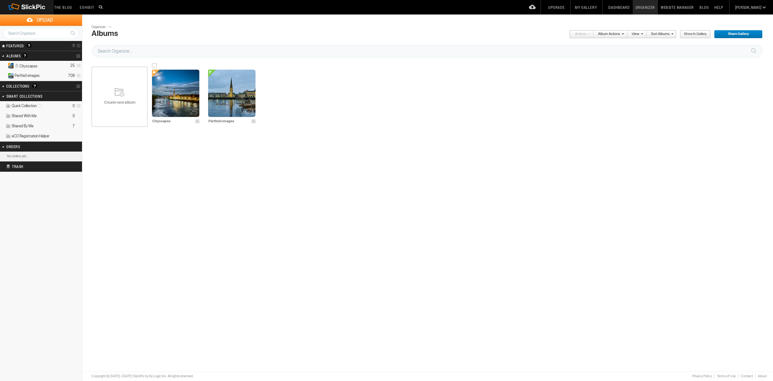
click at [177, 106] on img at bounding box center [175, 93] width 47 height 47
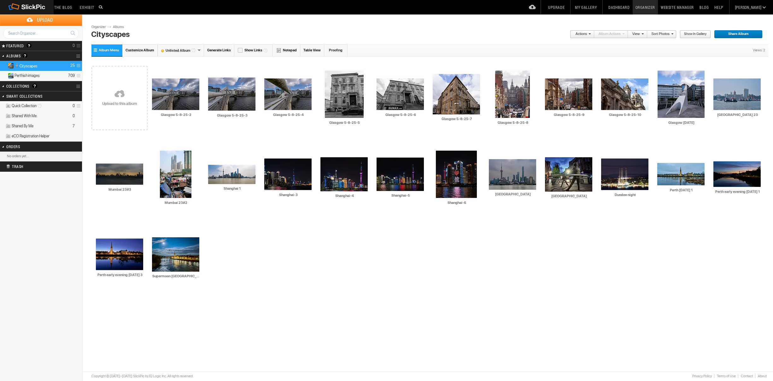
click at [121, 83] on link at bounding box center [119, 94] width 56 height 73
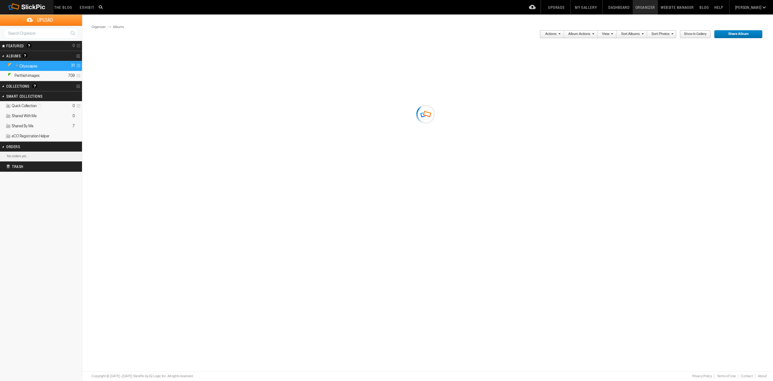
type input "Cityscapes"
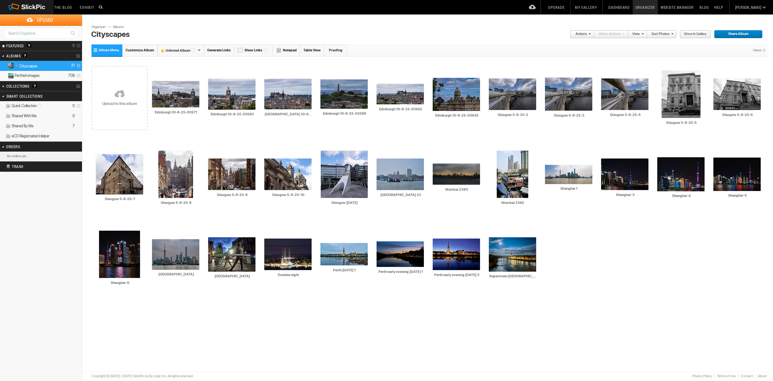
click at [116, 99] on link at bounding box center [119, 94] width 56 height 73
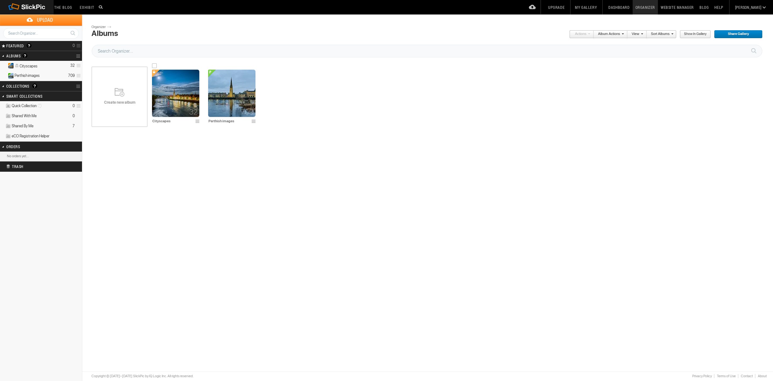
click at [191, 98] on img at bounding box center [175, 93] width 47 height 47
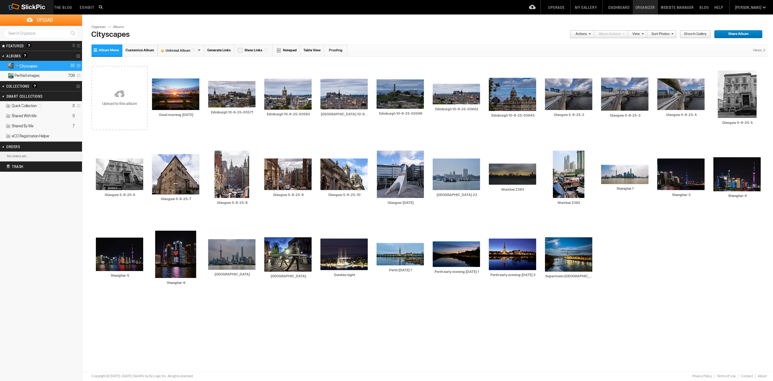
click at [124, 98] on link at bounding box center [119, 94] width 56 height 73
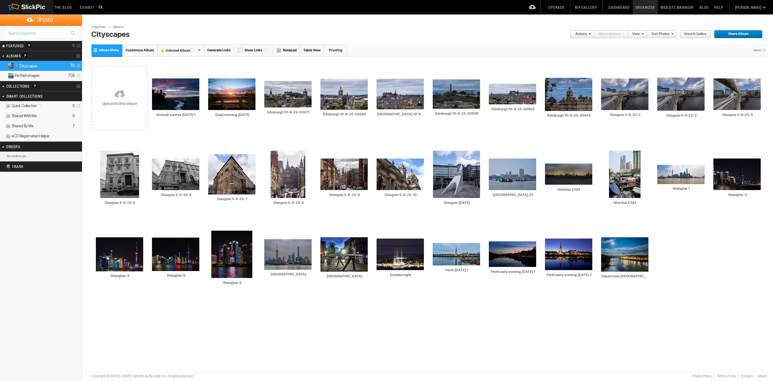
click at [671, 35] on span at bounding box center [671, 34] width 4 height 4
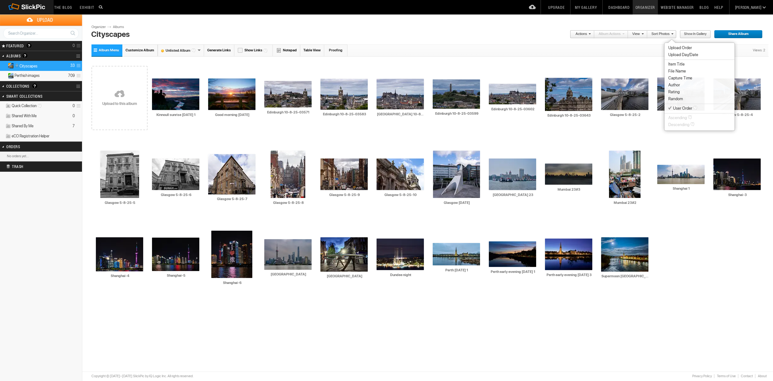
click at [687, 76] on span "Capture Time" at bounding box center [680, 78] width 24 height 5
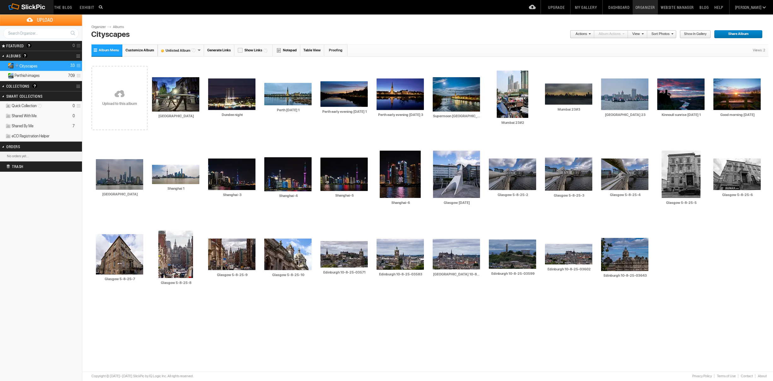
click at [644, 35] on li "View" at bounding box center [637, 34] width 19 height 8
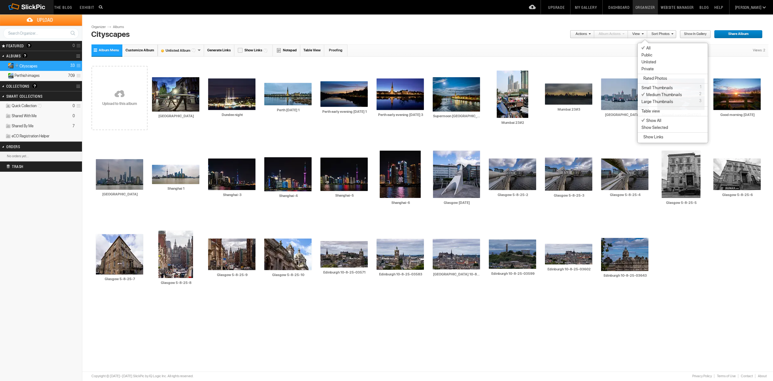
click at [655, 34] on link "Sort Photos" at bounding box center [660, 34] width 26 height 8
click at [671, 123] on span "Descending" at bounding box center [662, 124] width 21 height 5
